Goal: Transaction & Acquisition: Book appointment/travel/reservation

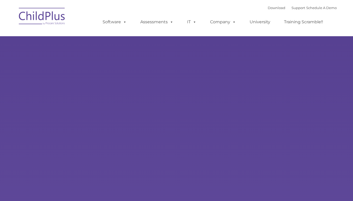
select select "MEDIUM"
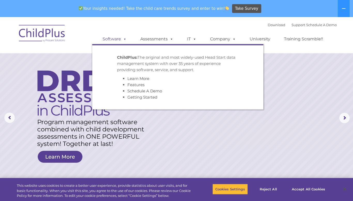
click at [112, 43] on link "Software" at bounding box center [115, 39] width 34 height 10
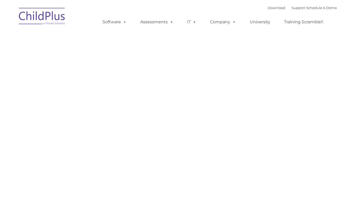
type input ""
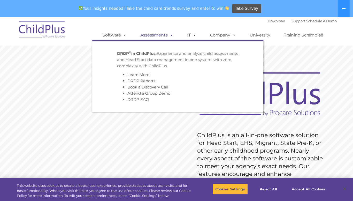
click at [166, 35] on link "Assessments" at bounding box center [156, 35] width 43 height 10
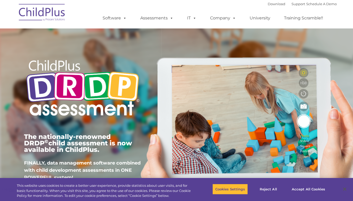
type input ""
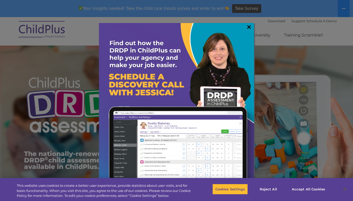
click at [249, 27] on link "×" at bounding box center [249, 26] width 6 height 5
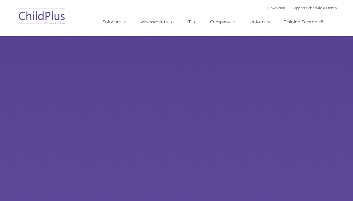
click at [80, 53] on div "Learn More Request a Demo The Future of ChildPlus is Here! Boost your productiv…" at bounding box center [176, 101] width 353 height 202
type input ""
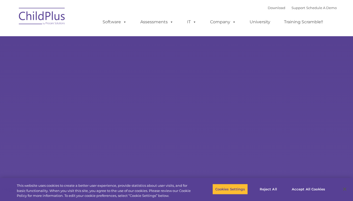
select select "MEDIUM"
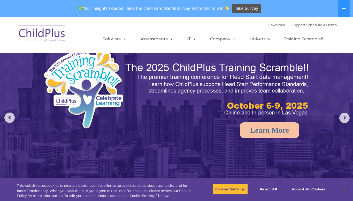
click at [259, 26] on div "Download Support | Schedule A Demo  MENU MENU Software ChildPlus: The original…" at bounding box center [214, 35] width 245 height 28
click at [268, 26] on link "Download" at bounding box center [277, 25] width 18 height 4
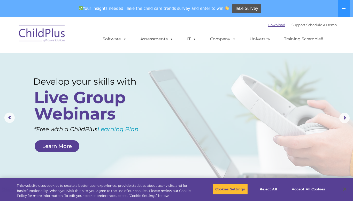
click at [268, 26] on link "Download" at bounding box center [277, 25] width 18 height 4
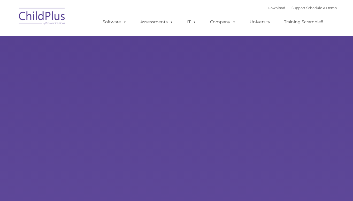
type input ""
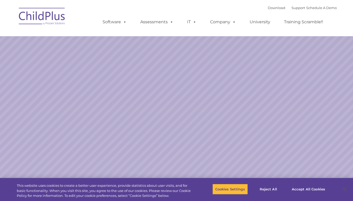
select select "MEDIUM"
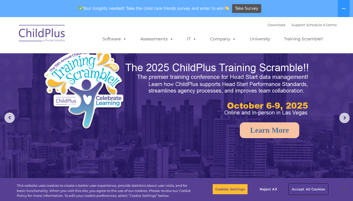
click at [304, 192] on button "Accept All Cookies" at bounding box center [308, 189] width 39 height 11
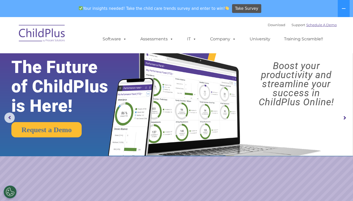
click at [324, 26] on link "Schedule A Demo" at bounding box center [322, 25] width 31 height 4
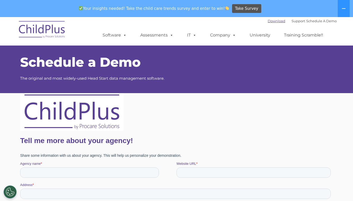
click at [268, 22] on link "Download" at bounding box center [277, 21] width 18 height 4
